Goal: Task Accomplishment & Management: Manage account settings

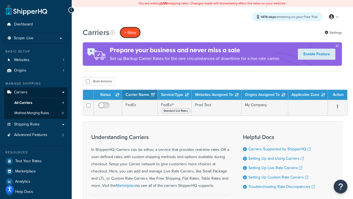
click at [130, 32] on button "+ New" at bounding box center [130, 32] width 21 height 11
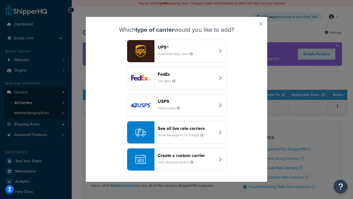
click at [176, 78] on div "FedEx List rates" at bounding box center [187, 77] width 58 height 13
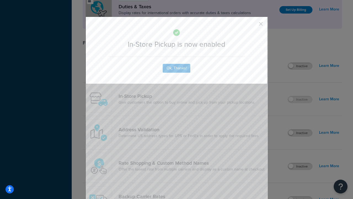
click at [253, 26] on button "button" at bounding box center [252, 25] width 1 height 1
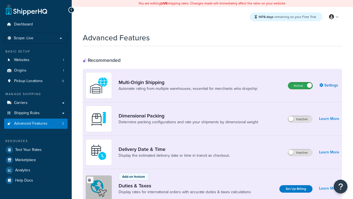
click at [300, 85] on label "Active" at bounding box center [300, 85] width 24 height 7
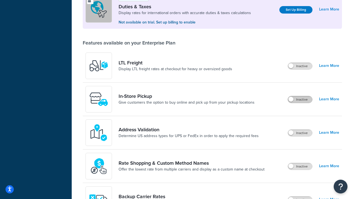
scroll to position [168, 0]
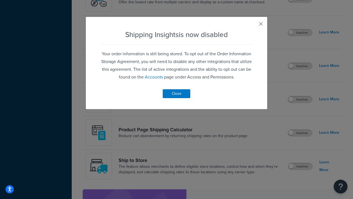
click at [253, 26] on button "button" at bounding box center [252, 25] width 1 height 1
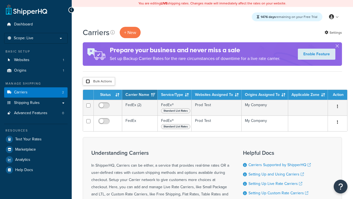
click at [88, 81] on input "checkbox" at bounding box center [88, 81] width 4 height 4
checkbox input "true"
click at [0, 0] on button "Delete" at bounding box center [0, 0] width 0 height 0
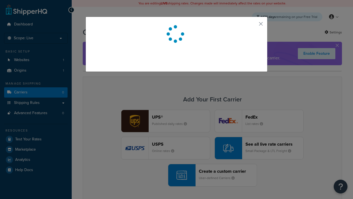
scroll to position [49, 0]
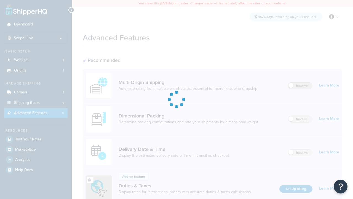
click at [300, 85] on label "Inactive" at bounding box center [300, 85] width 24 height 7
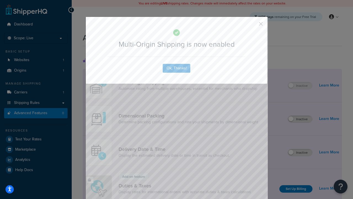
click at [253, 26] on button "button" at bounding box center [252, 25] width 1 height 1
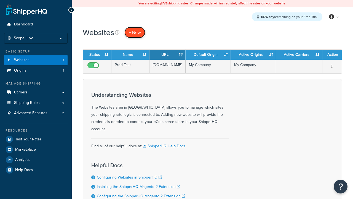
click at [135, 32] on span "+ New" at bounding box center [135, 32] width 12 height 6
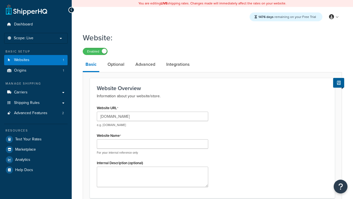
type input "www.testregressiononprod.com"
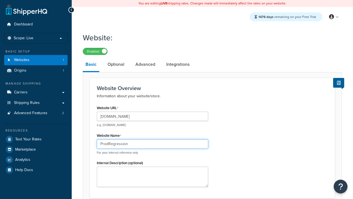
type input "ProdRegression"
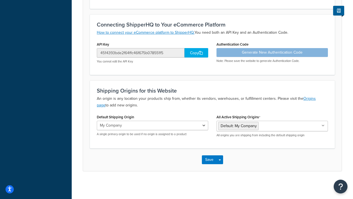
scroll to position [189, 0]
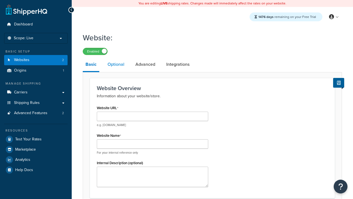
click at [116, 65] on link "Optional" at bounding box center [116, 64] width 22 height 13
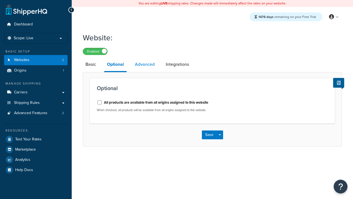
click at [145, 65] on link "Advanced" at bounding box center [144, 64] width 25 height 13
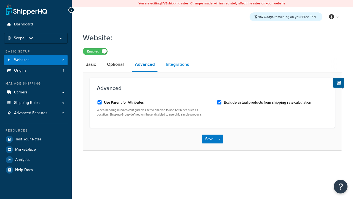
click at [177, 65] on link "Integrations" at bounding box center [177, 64] width 29 height 13
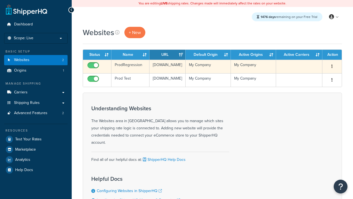
click at [332, 66] on icon "button" at bounding box center [331, 66] width 1 height 4
click at [0, 0] on link "Edit" at bounding box center [0, 0] width 0 height 0
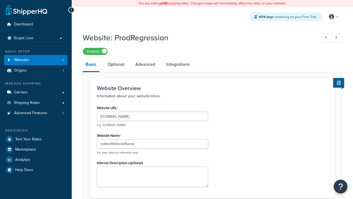
type input "editedWebsiteName"
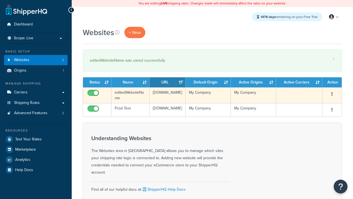
click at [332, 94] on icon "button" at bounding box center [331, 94] width 1 height 4
click at [0, 0] on link "Duplicate" at bounding box center [0, 0] width 0 height 0
